Goal: Task Accomplishment & Management: Use online tool/utility

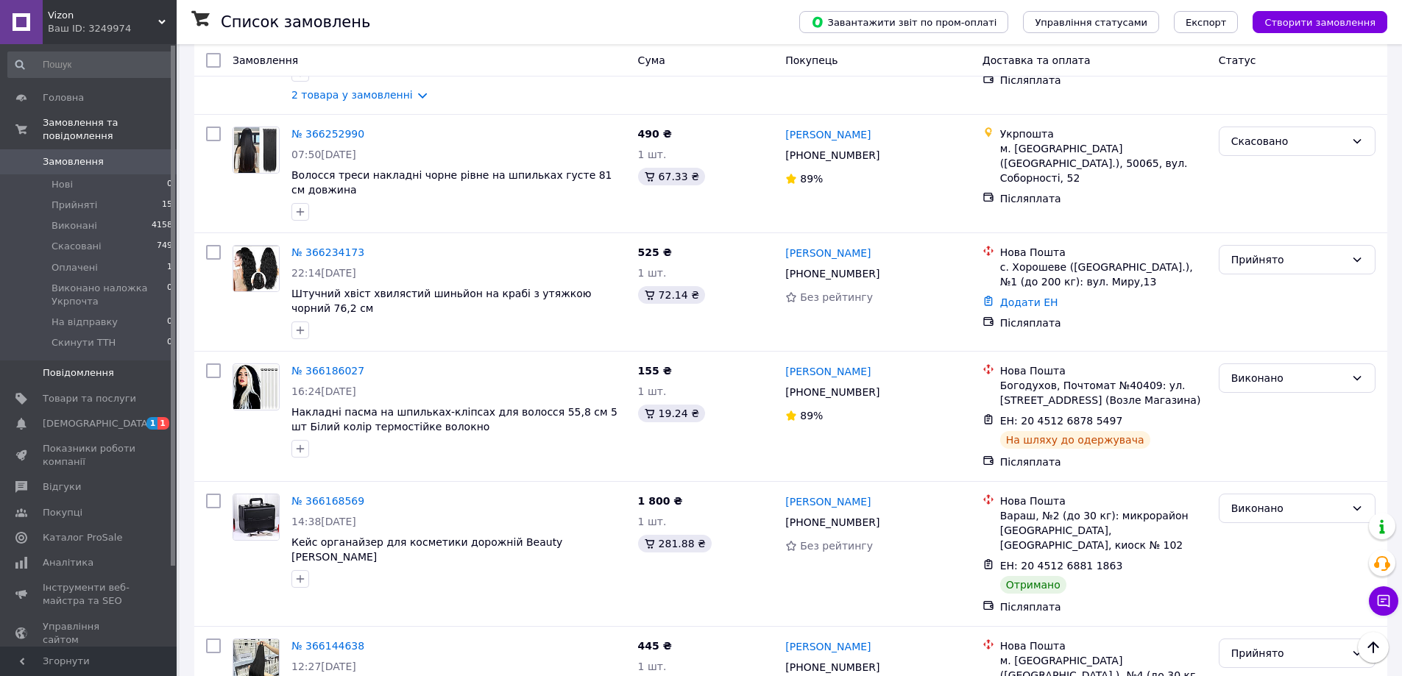
scroll to position [1472, 0]
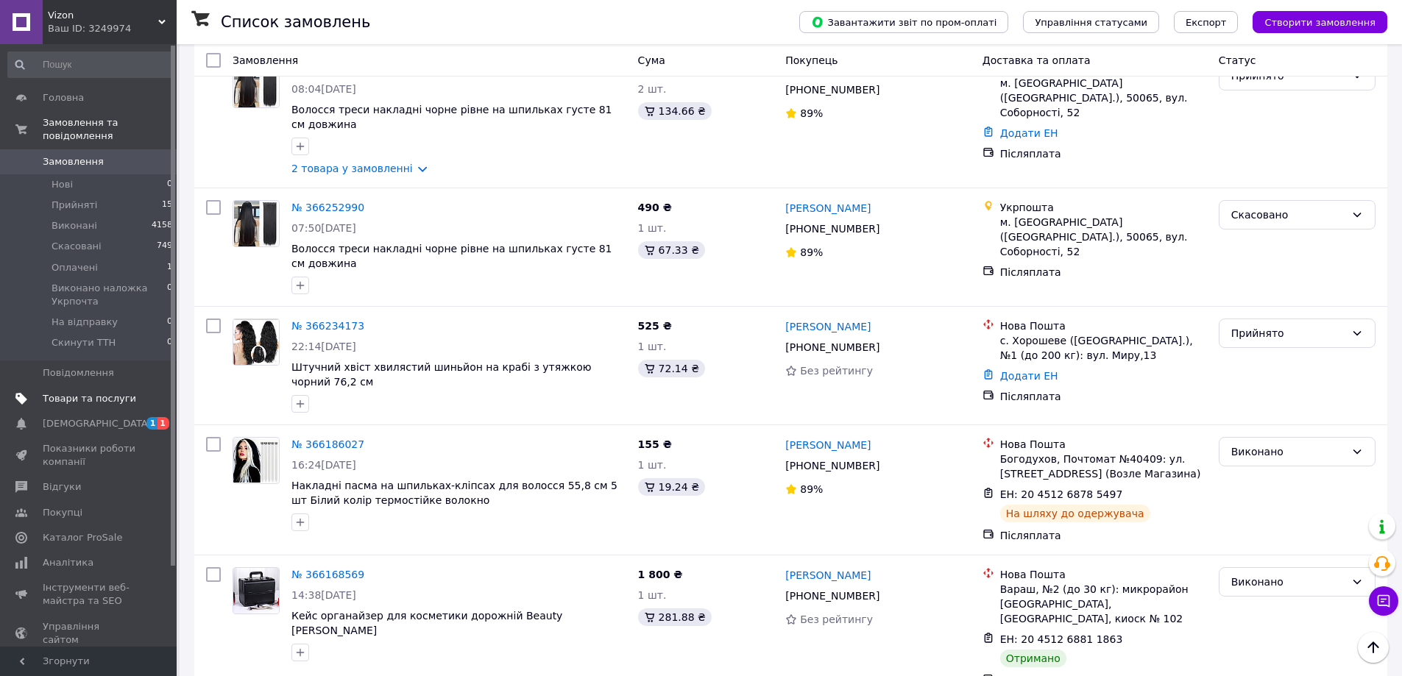
click at [113, 392] on span "Товари та послуги" at bounding box center [89, 398] width 93 height 13
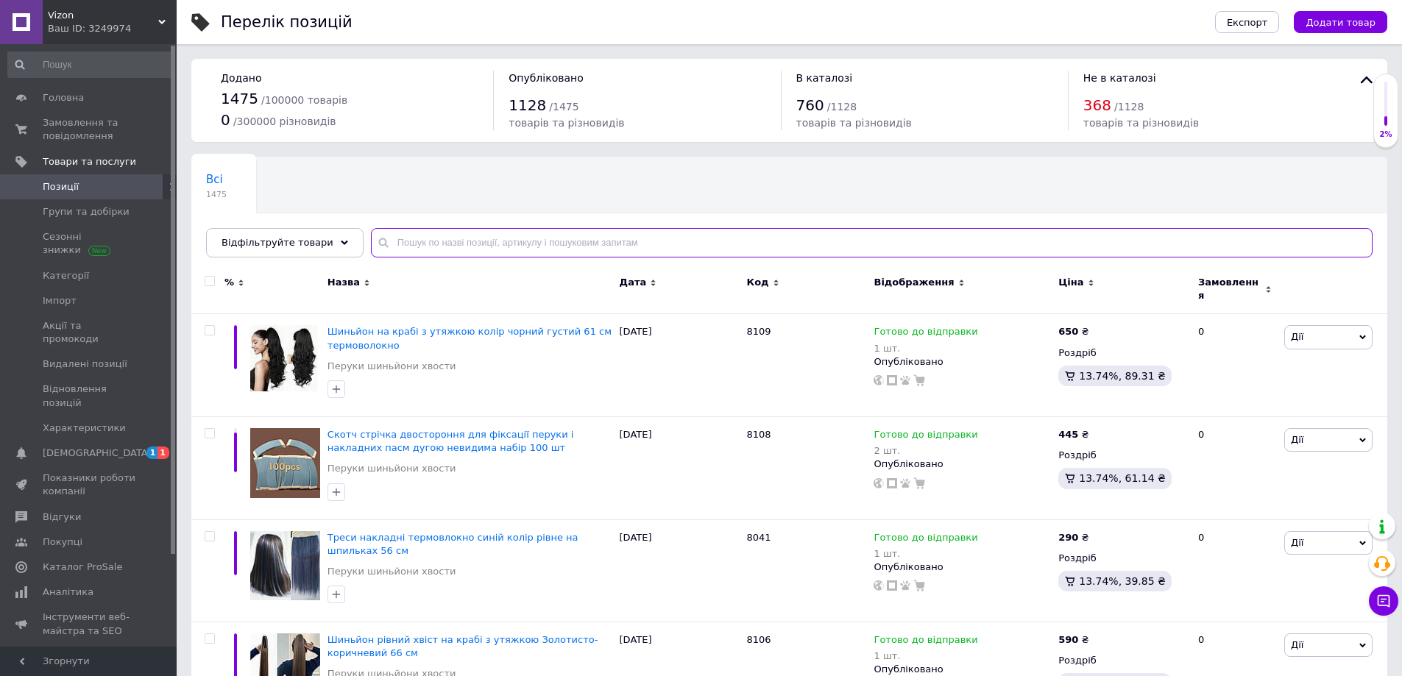
click at [453, 243] on input "text" at bounding box center [871, 242] width 1001 height 29
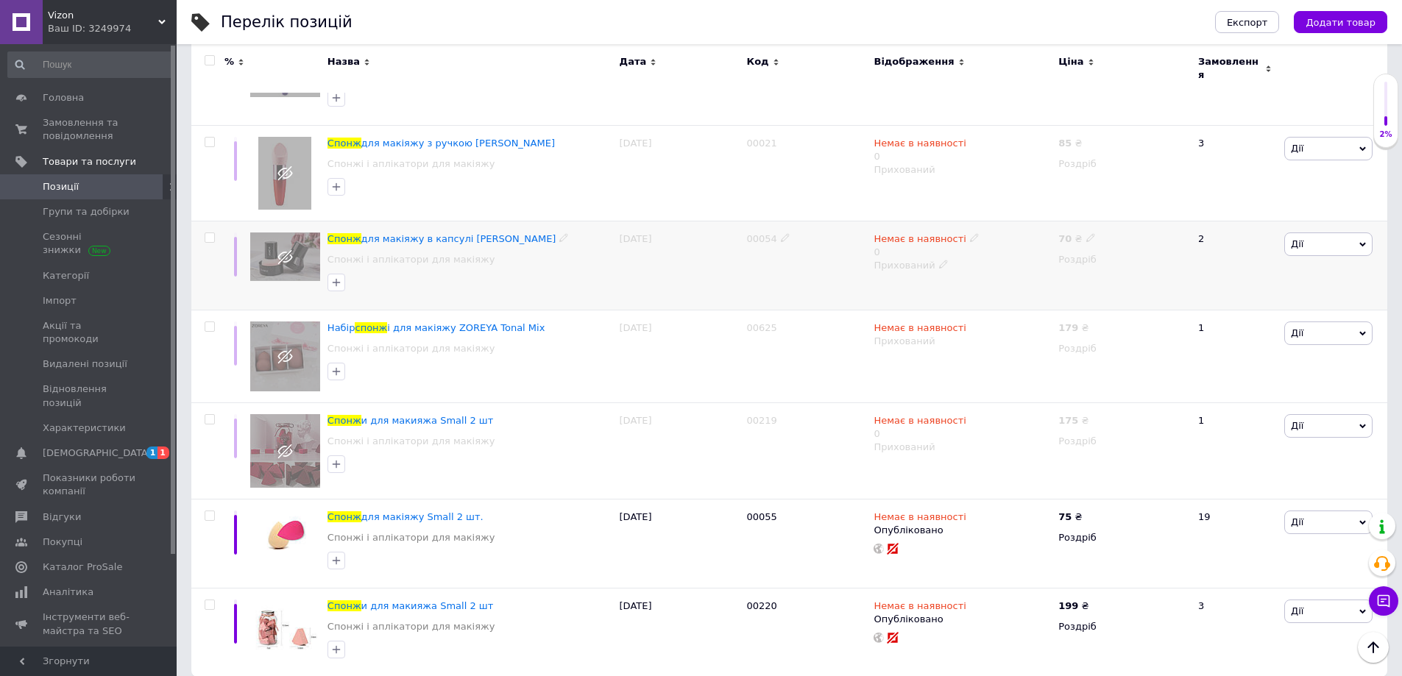
scroll to position [464, 0]
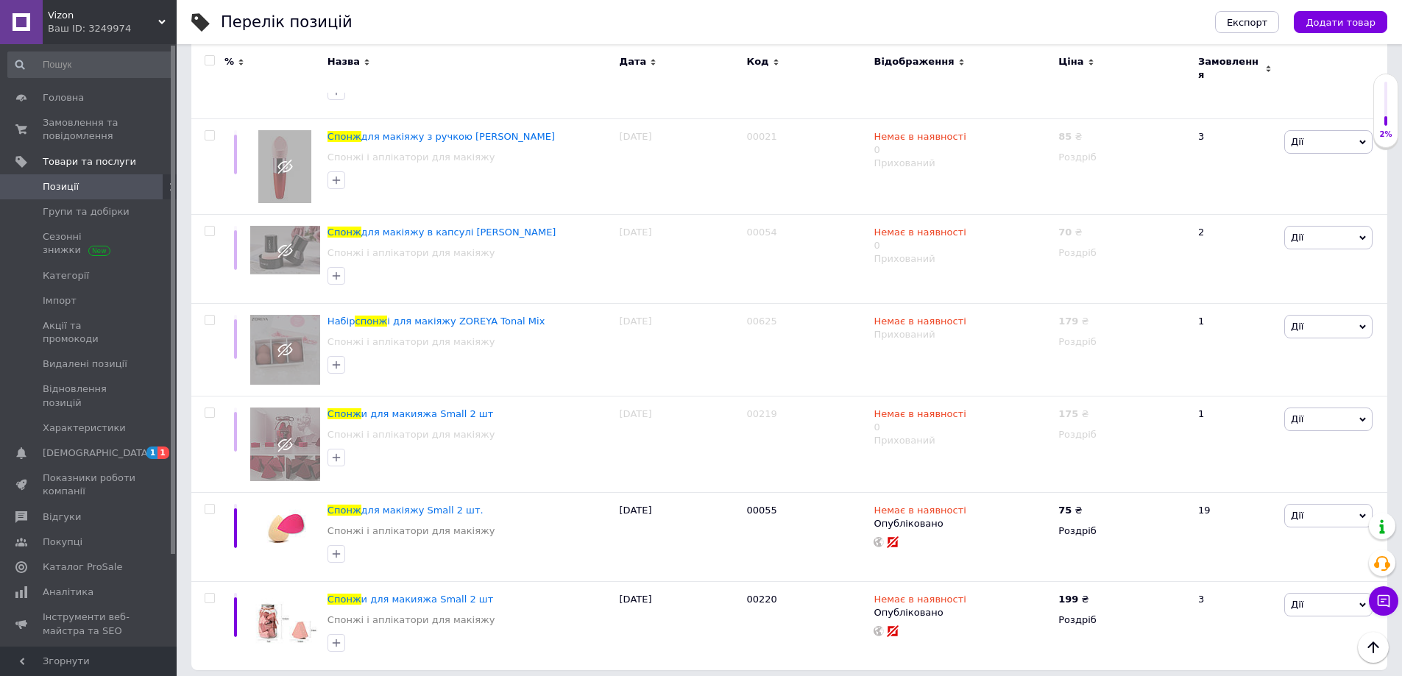
type input "спонж"
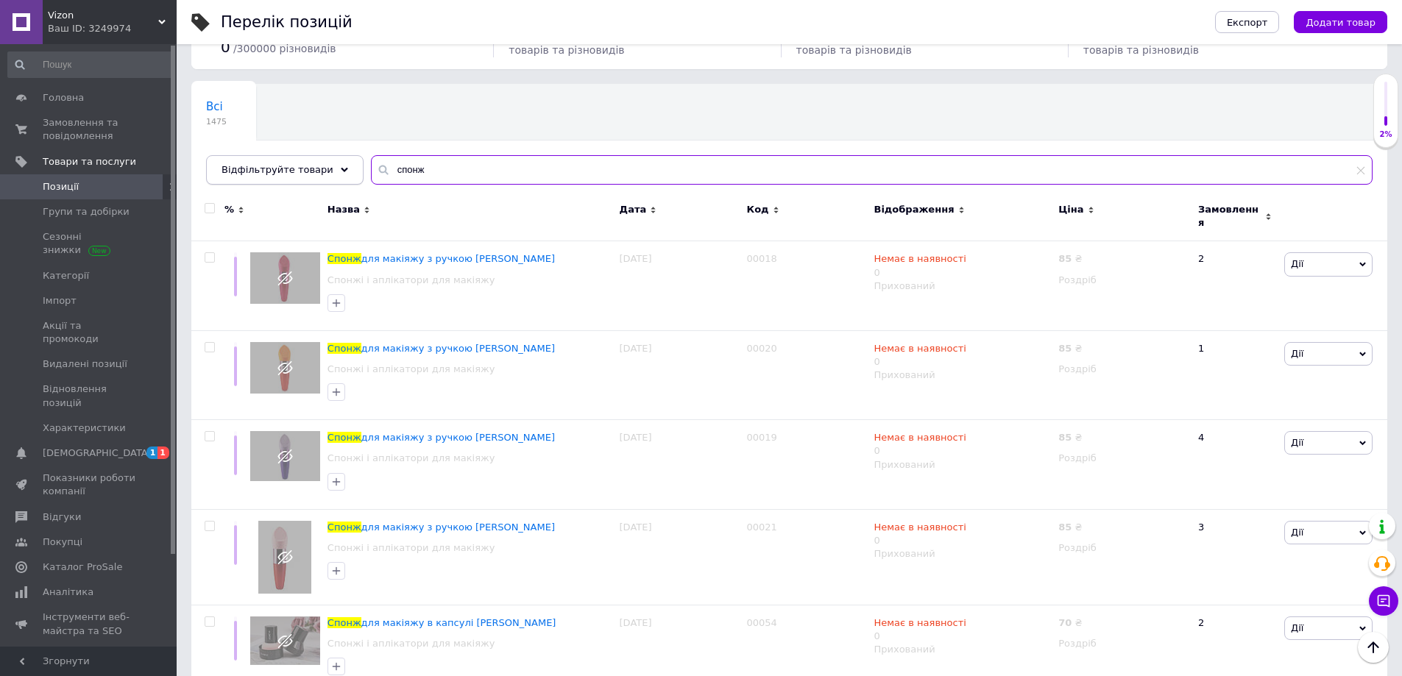
scroll to position [0, 0]
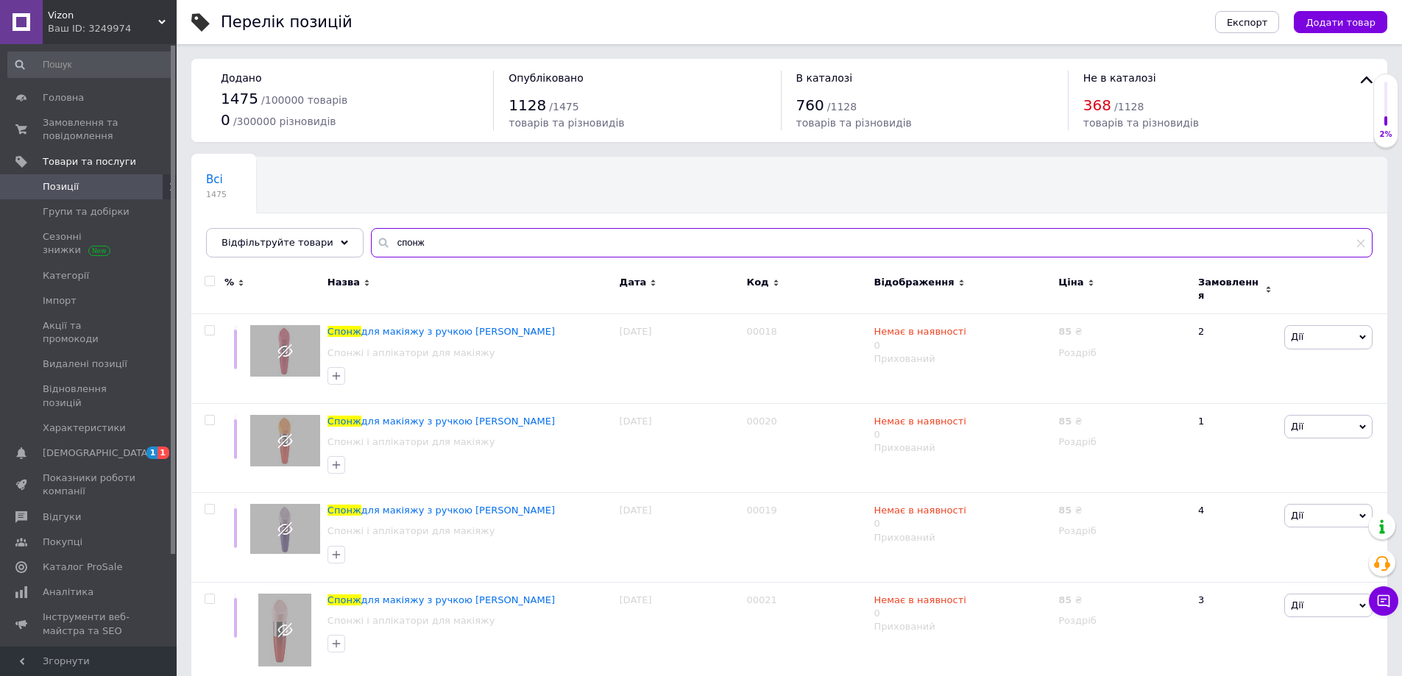
drag, startPoint x: 437, startPoint y: 248, endPoint x: 377, endPoint y: 244, distance: 60.4
click at [377, 244] on input "спонж" at bounding box center [871, 242] width 1001 height 29
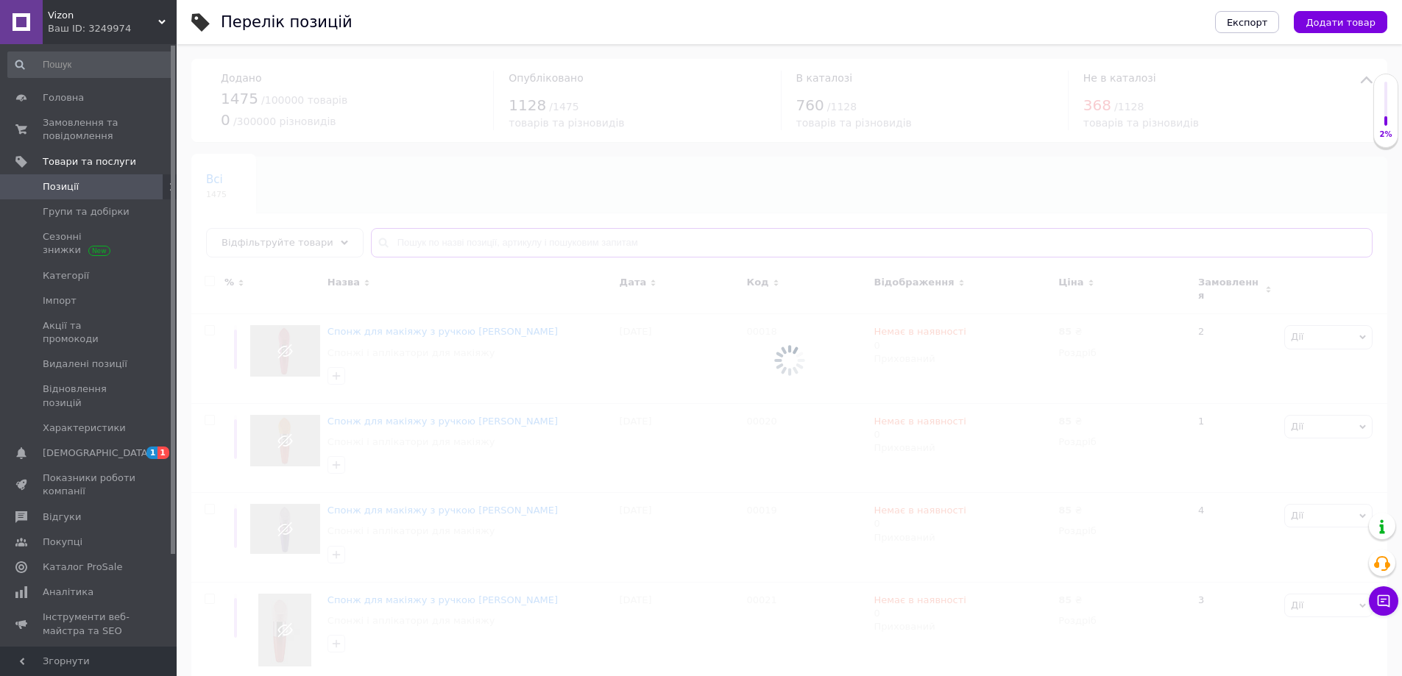
type input "ь"
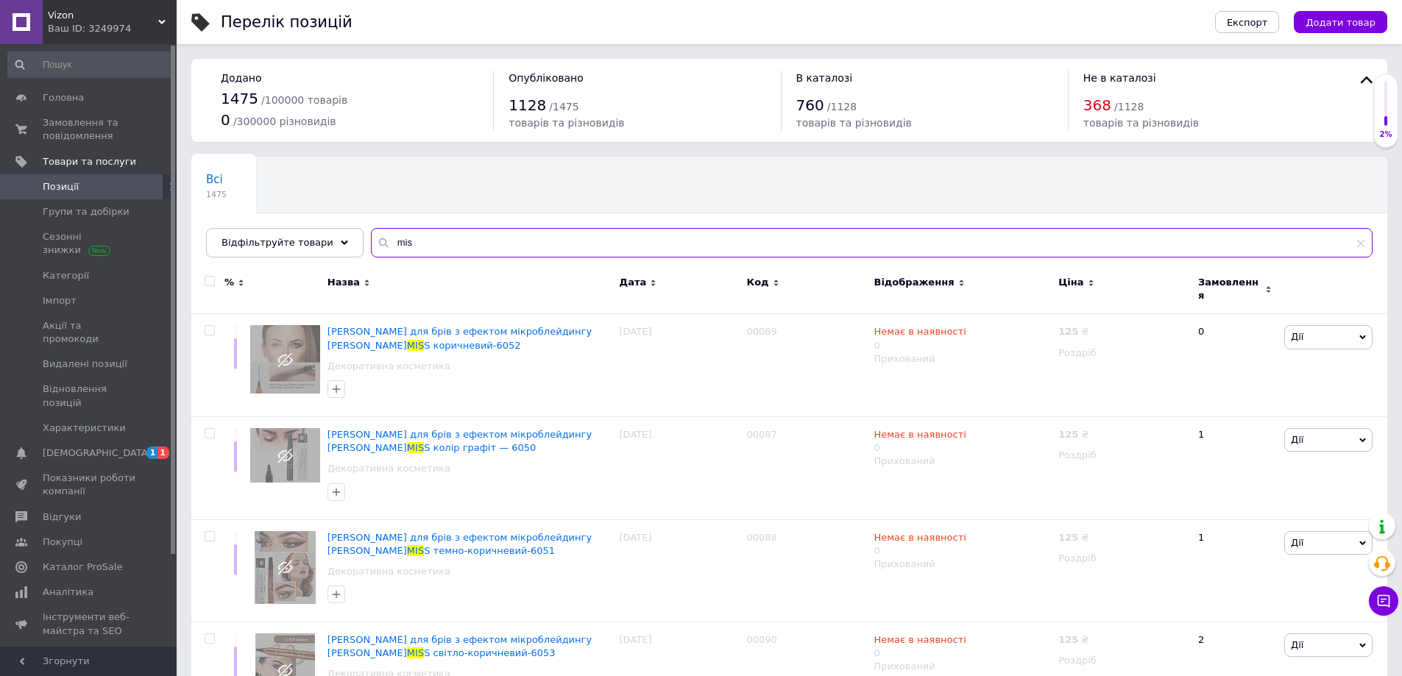
drag, startPoint x: 418, startPoint y: 242, endPoint x: 371, endPoint y: 238, distance: 47.2
click at [371, 238] on div "mis" at bounding box center [871, 242] width 1001 height 29
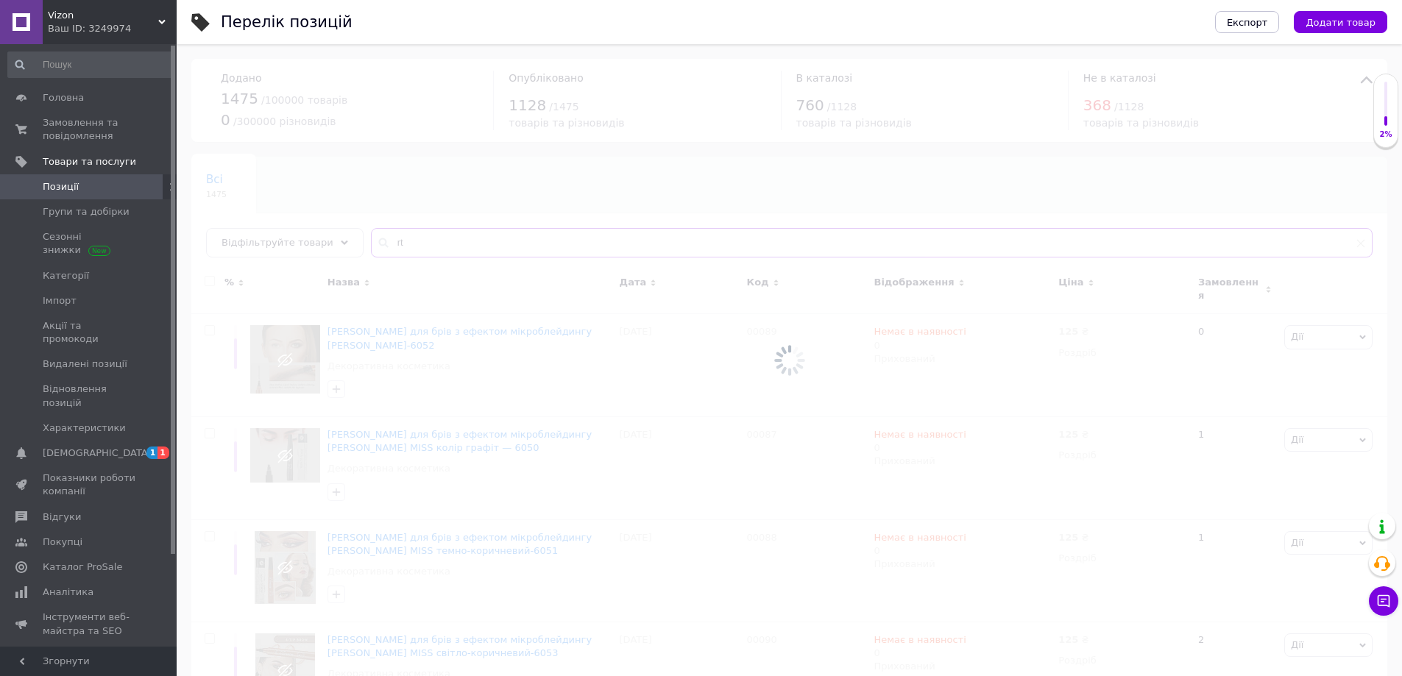
type input "r"
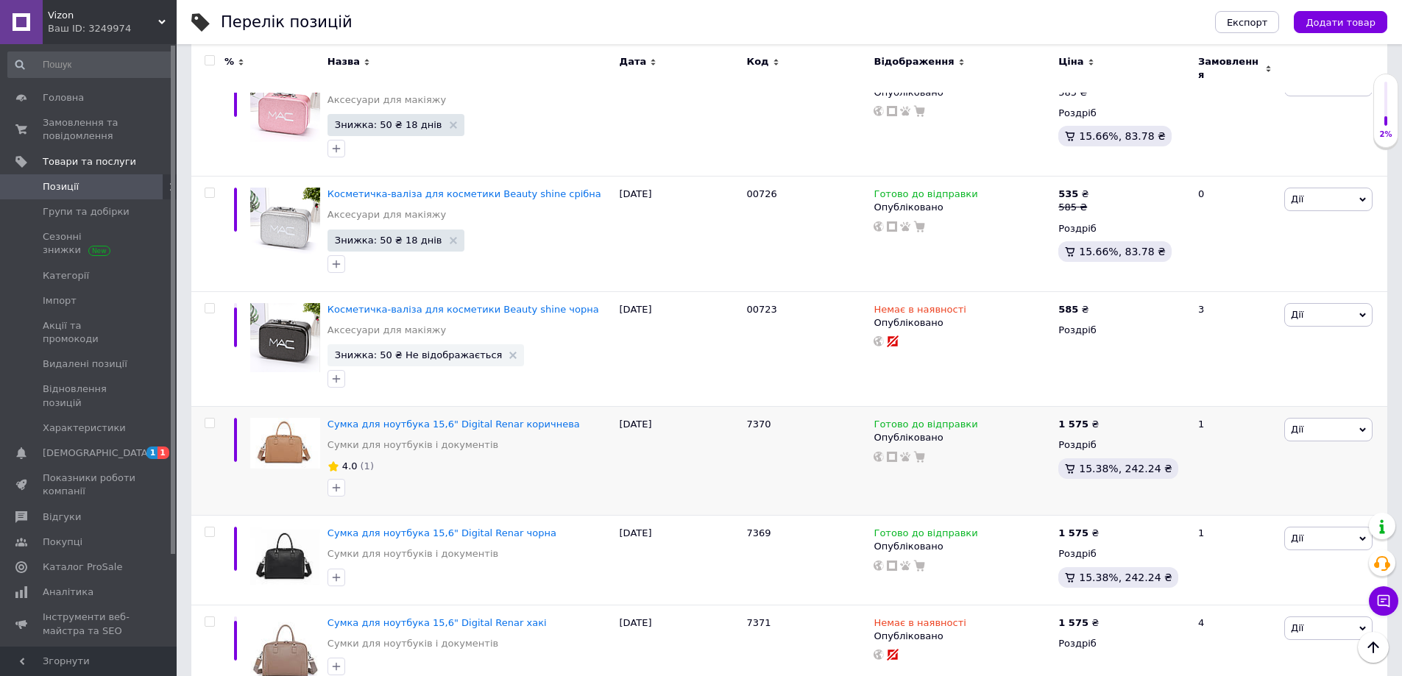
scroll to position [1871, 0]
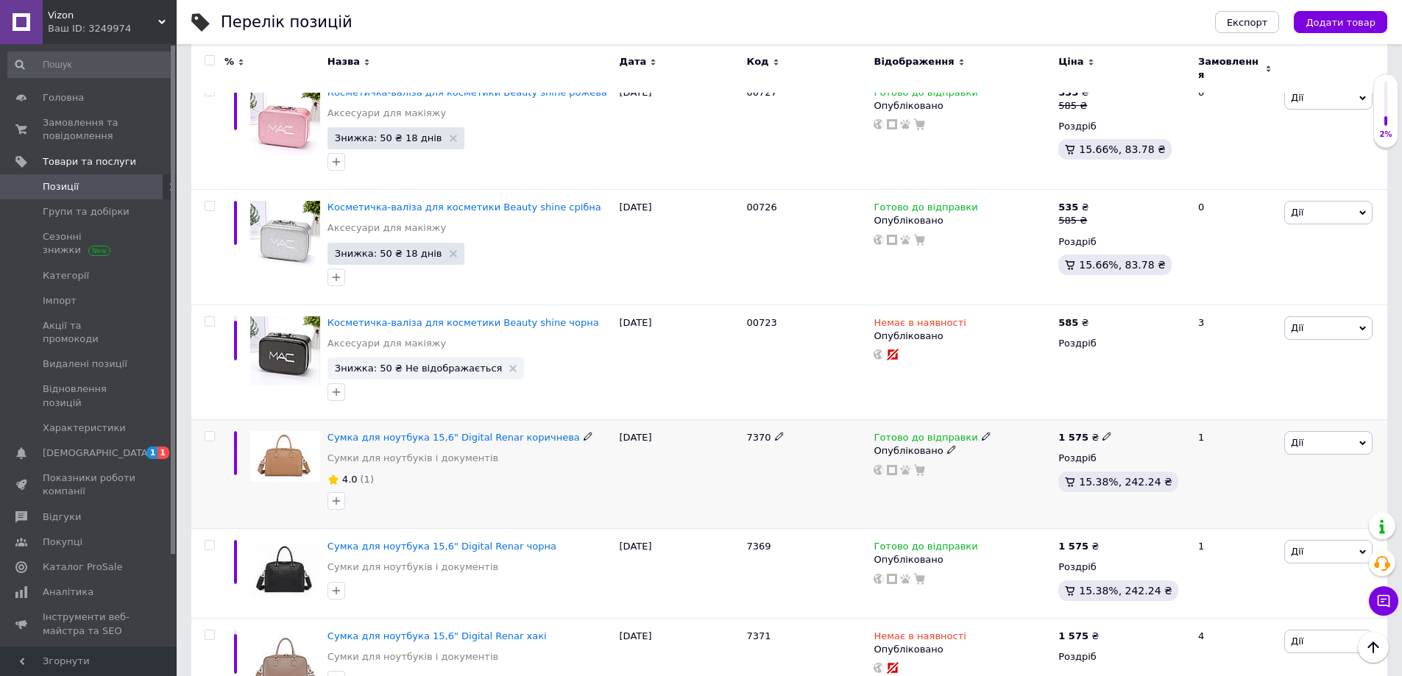
type input "[PERSON_NAME]"
